Goal: Information Seeking & Learning: Find specific fact

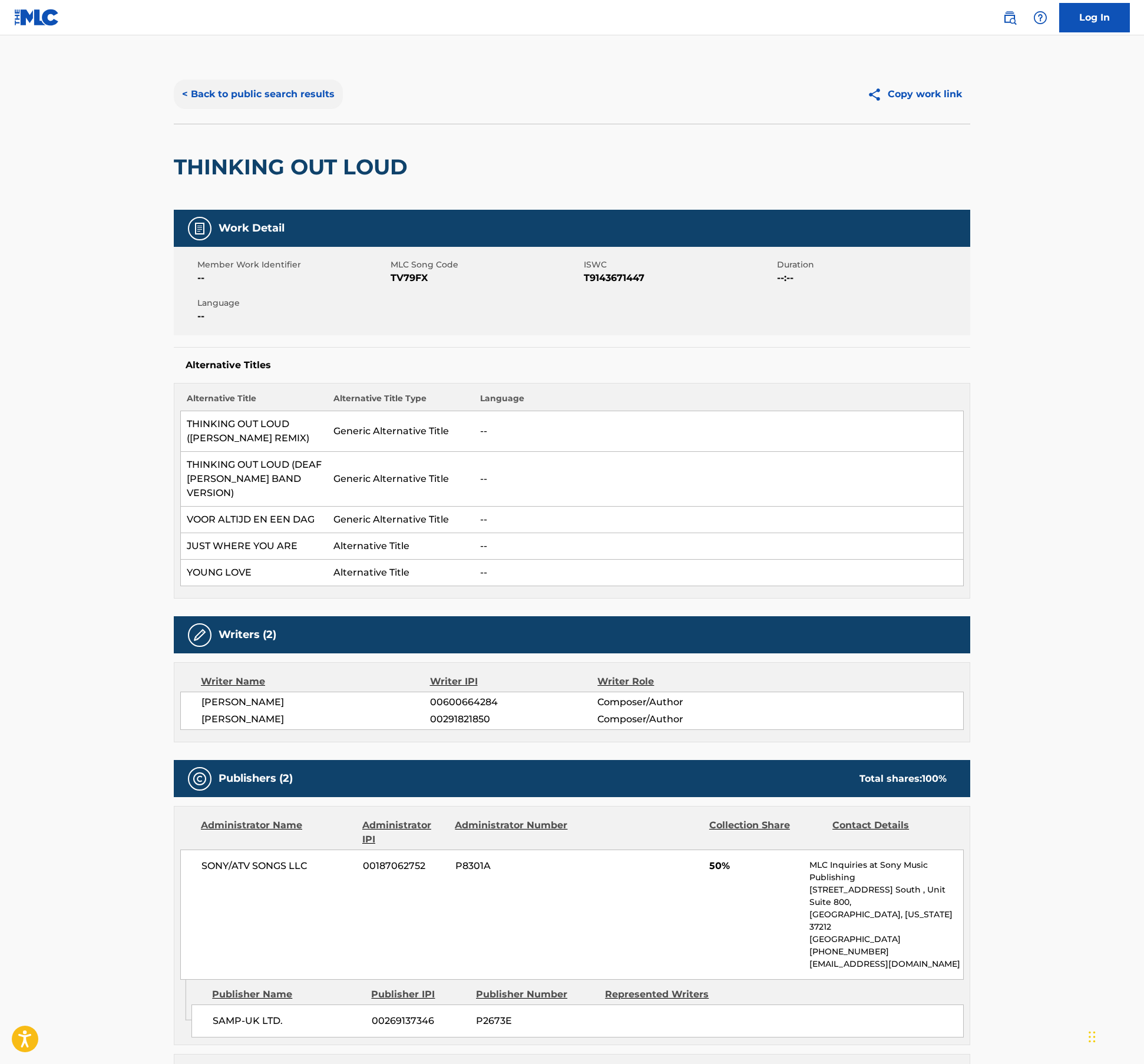
click at [281, 101] on button "< Back to public search results" at bounding box center [258, 94] width 169 height 30
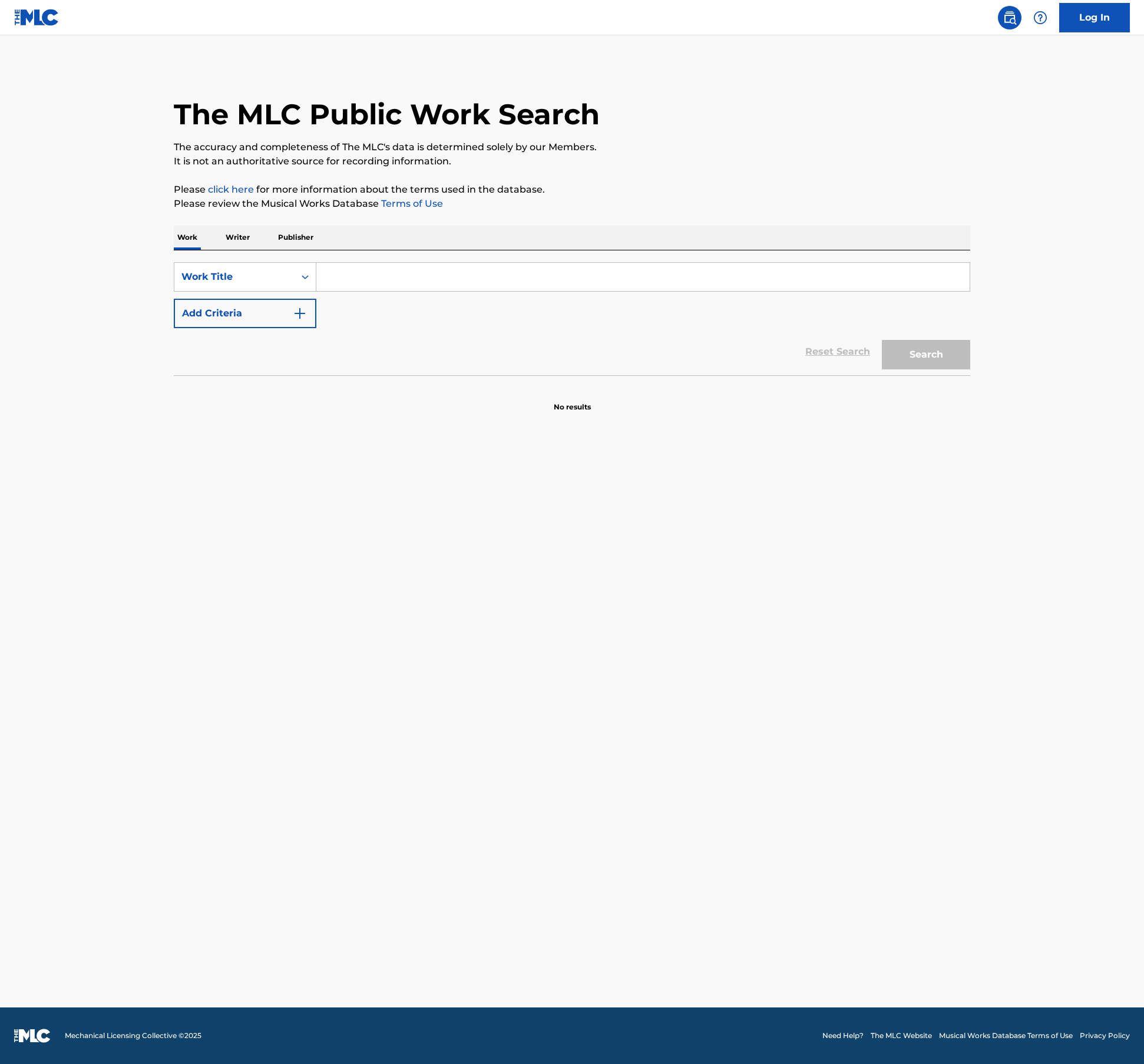
click at [359, 277] on input "Search Form" at bounding box center [643, 277] width 653 height 28
type input "take on me"
click at [247, 317] on button "Add Criteria" at bounding box center [245, 313] width 143 height 30
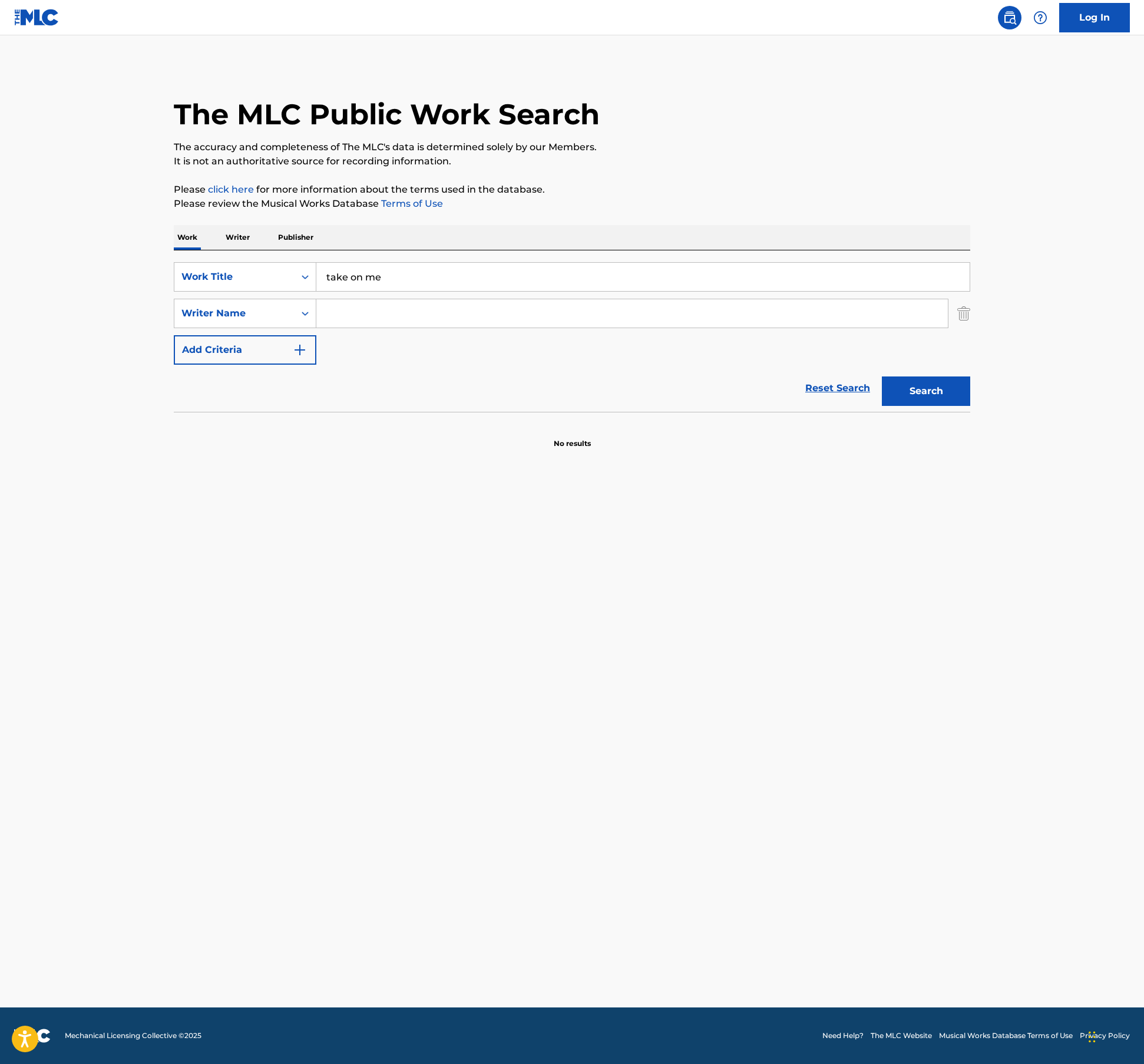
click at [365, 307] on input "Search Form" at bounding box center [632, 313] width 632 height 28
paste input "Harket"
type input "Harket"
click at [938, 385] on button "Search" at bounding box center [926, 391] width 88 height 30
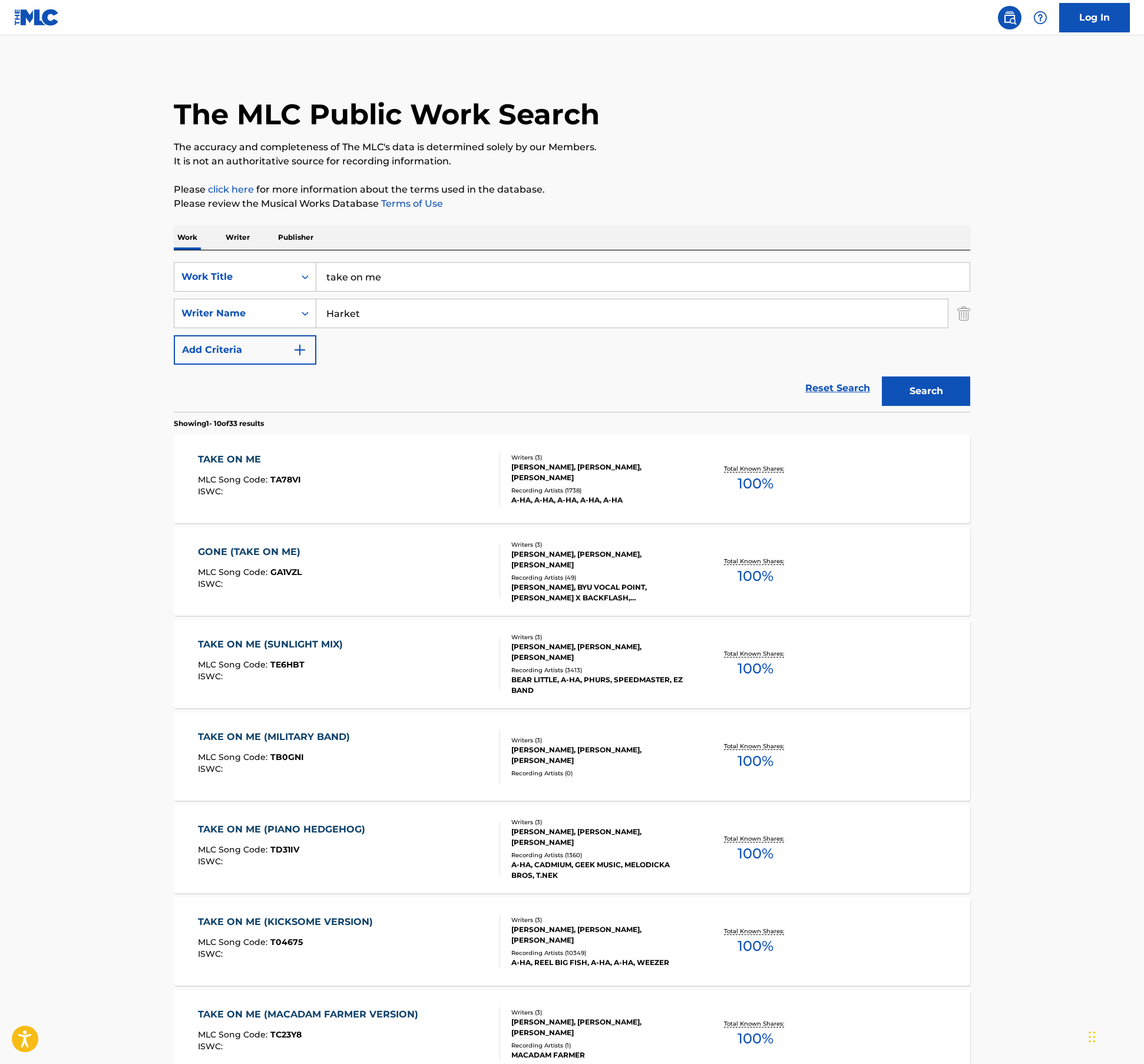
click at [486, 484] on div "TAKE ON ME MLC Song Code : TA78VI ISWC :" at bounding box center [349, 479] width 303 height 53
